Goal: Find specific page/section: Find specific page/section

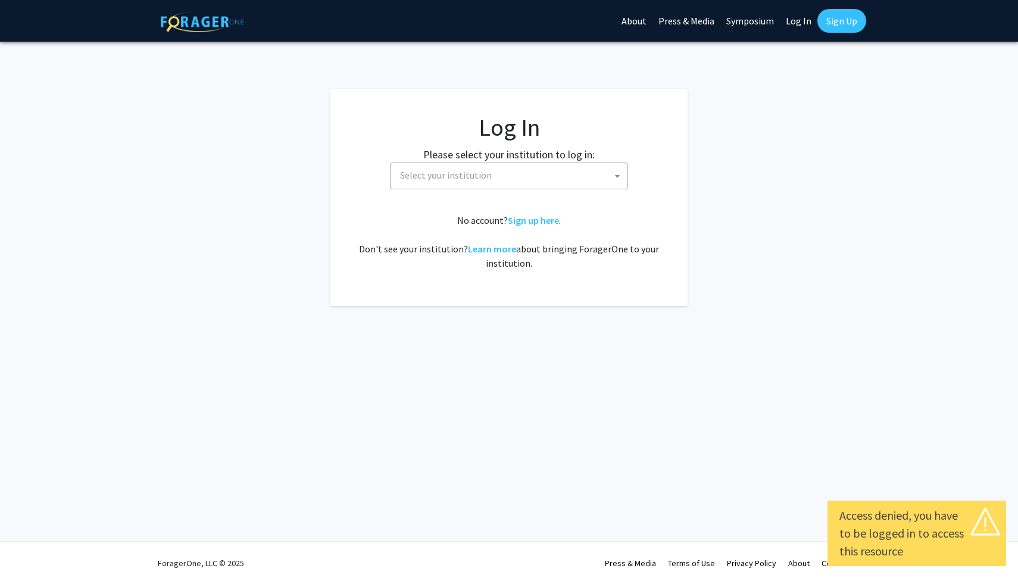
select select
click at [596, 169] on span "Select your institution" at bounding box center [511, 175] width 232 height 24
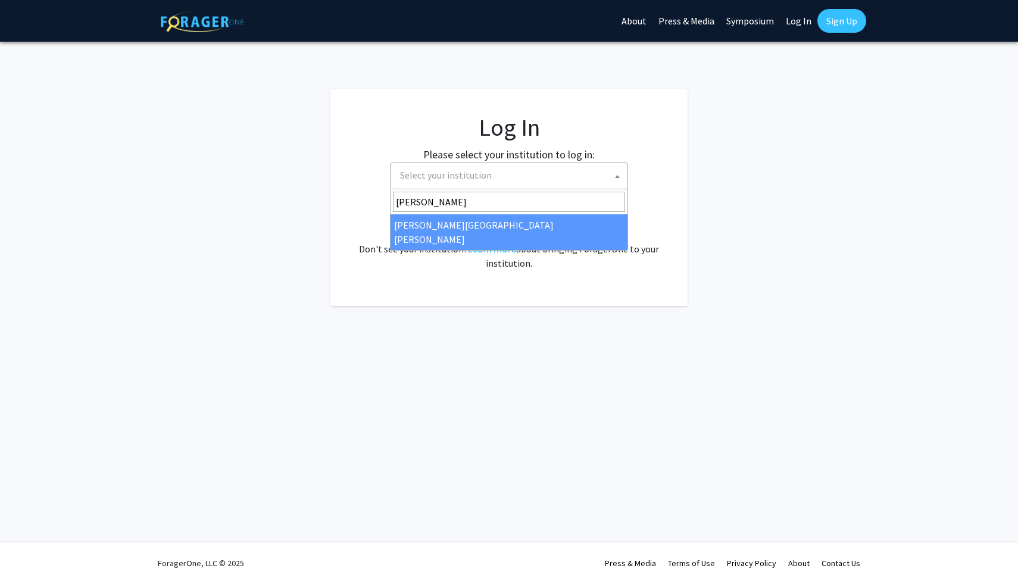
type input "[PERSON_NAME]"
select select "1"
